Goal: Information Seeking & Learning: Learn about a topic

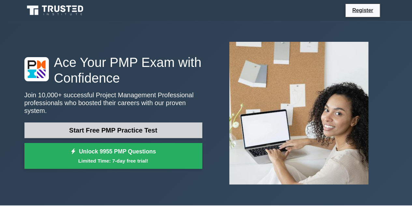
click at [73, 122] on link "Start Free PMP Practice Test" at bounding box center [113, 130] width 178 height 16
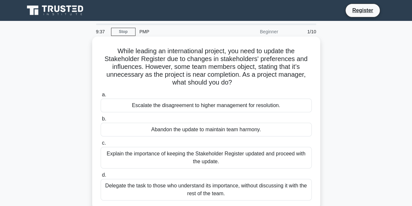
click at [178, 155] on div "Explain the importance of keeping the Stakeholder Register updated and proceed …" at bounding box center [206, 158] width 211 height 22
click at [101, 145] on input "c. Explain the importance of keeping the Stakeholder Register updated and proce…" at bounding box center [101, 143] width 0 height 4
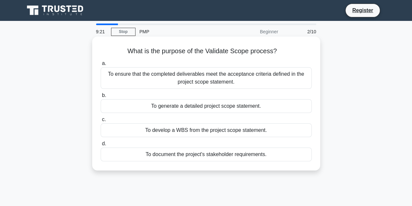
click at [204, 82] on div "To ensure that the completed deliverables meet the acceptance criteria defined …" at bounding box center [206, 78] width 211 height 22
click at [101, 66] on input "a. To ensure that the completed deliverables meet the acceptance criteria defin…" at bounding box center [101, 63] width 0 height 4
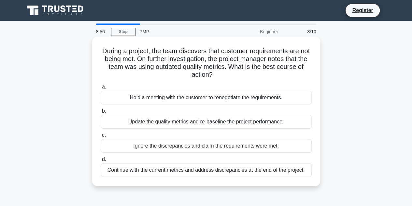
click at [200, 124] on div "Update the quality metrics and re-baseline the project performance." at bounding box center [206, 122] width 211 height 14
click at [101, 113] on input "b. Update the quality metrics and re-baseline the project performance." at bounding box center [101, 111] width 0 height 4
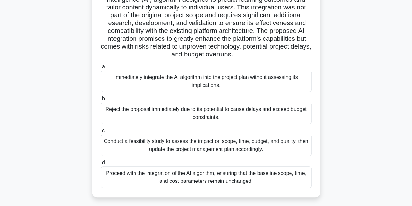
scroll to position [109, 0]
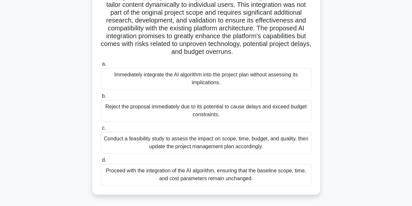
click at [265, 141] on div "Conduct a feasibility study to assess the impact on scope, time, budget, and qu…" at bounding box center [206, 143] width 211 height 22
click at [101, 130] on input "c. Conduct a feasibility study to assess the impact on scope, time, budget, and…" at bounding box center [101, 128] width 0 height 4
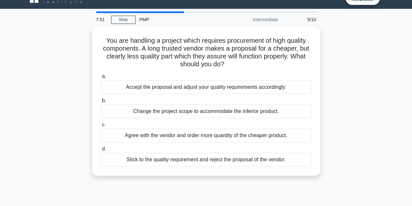
scroll to position [0, 0]
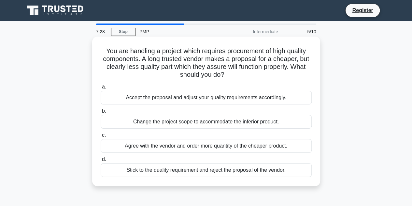
click at [210, 174] on div "Stick to the quality requirement and reject the proposal of the vendor." at bounding box center [206, 170] width 211 height 14
click at [101, 161] on input "d. Stick to the quality requirement and reject the proposal of the vendor." at bounding box center [101, 159] width 0 height 4
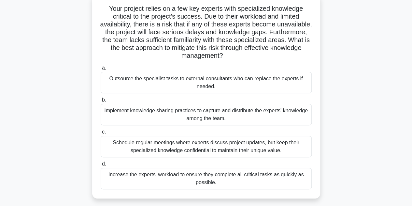
scroll to position [46, 0]
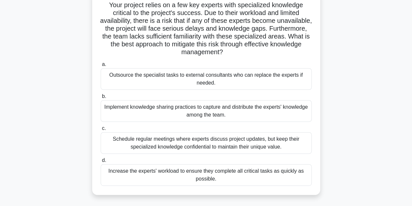
click at [180, 112] on div "Implement knowledge sharing practices to capture and distribute the experts' kn…" at bounding box center [206, 111] width 211 height 22
click at [101, 98] on input "b. Implement knowledge sharing practices to capture and distribute the experts'…" at bounding box center [101, 96] width 0 height 4
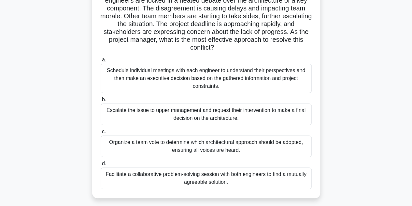
scroll to position [61, 0]
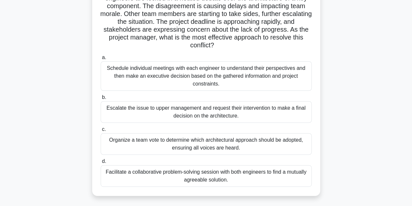
click at [277, 181] on div "Facilitate a collaborative problem-solving session with both engineers to find …" at bounding box center [206, 176] width 211 height 22
click at [101, 163] on input "d. Facilitate a collaborative problem-solving session with both engineers to fi…" at bounding box center [101, 161] width 0 height 4
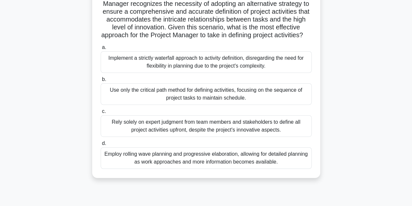
scroll to position [104, 0]
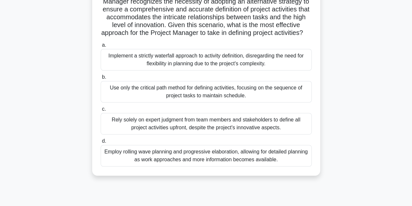
click at [213, 162] on div "Employ rolling wave planning and progressive elaboration, allowing for detailed…" at bounding box center [206, 156] width 211 height 22
click at [101, 143] on input "d. Employ rolling wave planning and progressive elaboration, allowing for detai…" at bounding box center [101, 141] width 0 height 4
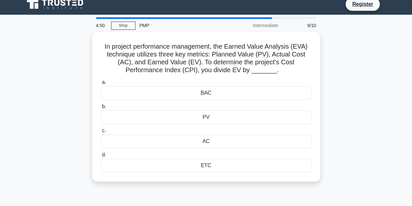
scroll to position [0, 0]
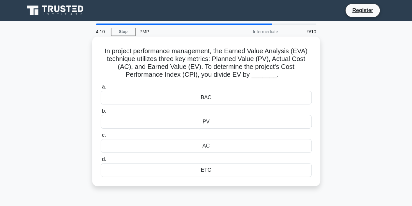
click at [208, 144] on div "AC" at bounding box center [206, 146] width 211 height 14
click at [101, 137] on input "c. AC" at bounding box center [101, 135] width 0 height 4
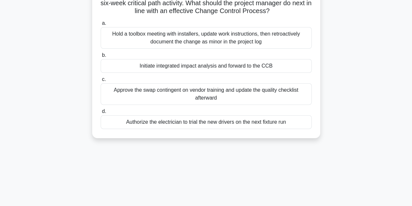
scroll to position [82, 0]
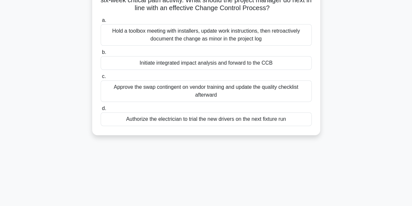
click at [226, 118] on div "Authorize the electrician to trial the new drivers on the next fixture run" at bounding box center [206, 119] width 211 height 14
click at [101, 110] on input "d. Authorize the electrician to trial the new drivers on the next fixture run" at bounding box center [101, 108] width 0 height 4
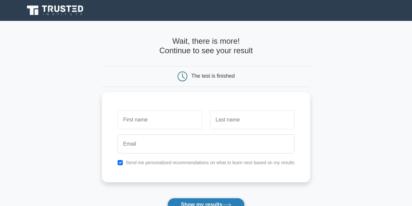
click at [215, 201] on button "Show my results" at bounding box center [206, 204] width 77 height 14
type input "sushma`"
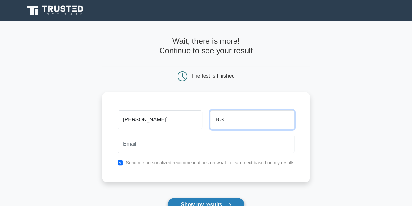
type input "B S"
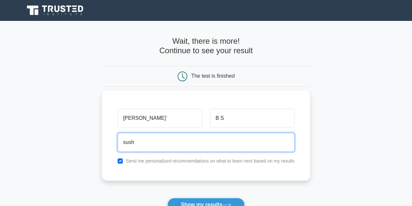
type input "sushma.suresh18@gmail.com"
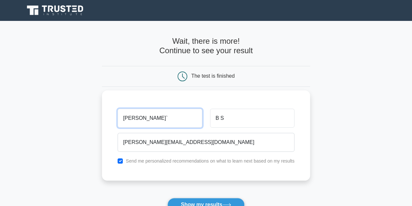
click at [154, 116] on input "sushma`" at bounding box center [160, 118] width 84 height 19
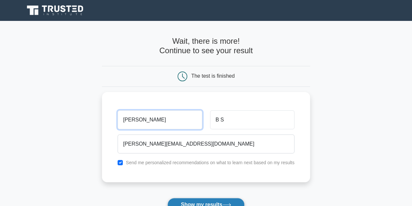
type input "sushma"
click at [187, 200] on button "Show my results" at bounding box center [206, 204] width 77 height 14
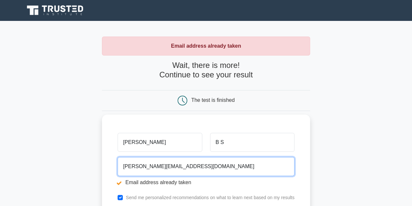
click at [195, 167] on input "sushma.suresh18@gmail.com" at bounding box center [206, 166] width 177 height 19
type input "sushma.b_s@nokia.com"
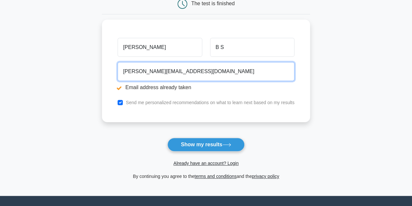
scroll to position [98, 0]
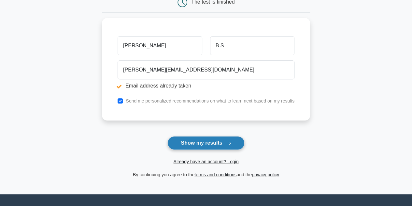
click at [195, 137] on button "Show my results" at bounding box center [206, 143] width 77 height 14
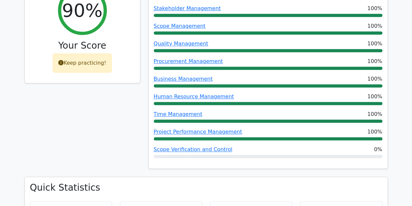
scroll to position [315, 0]
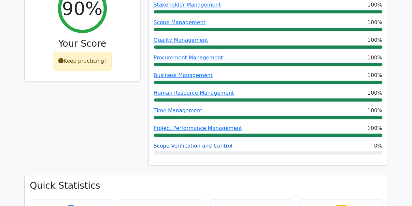
click at [211, 142] on link "Scope Verification and Control" at bounding box center [193, 145] width 79 height 6
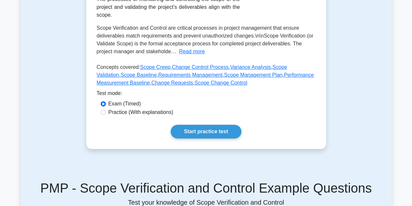
scroll to position [146, 0]
